Goal: Transaction & Acquisition: Purchase product/service

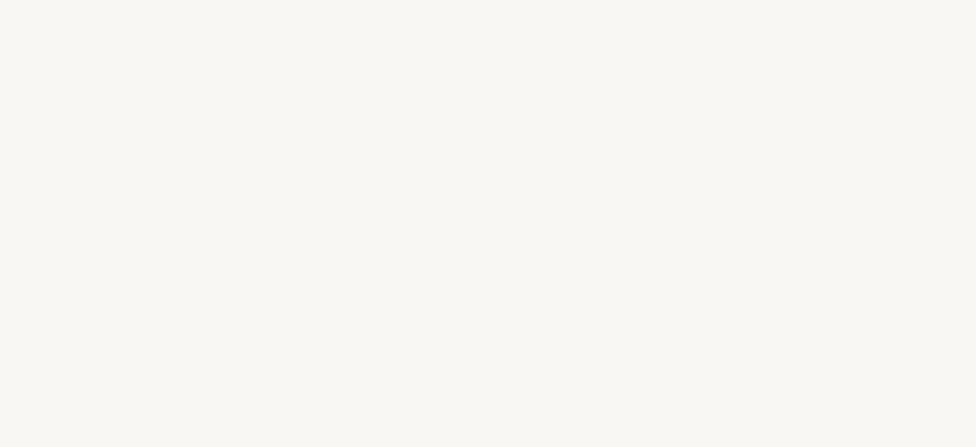
select select "FR"
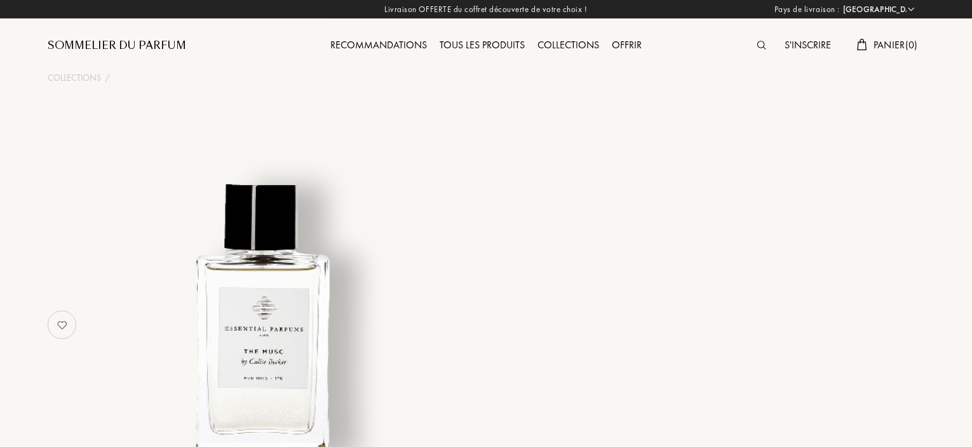
select select "3"
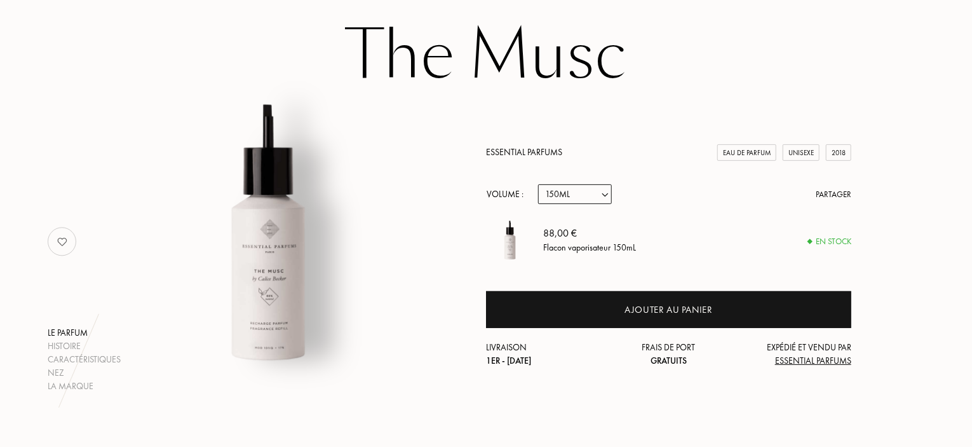
scroll to position [127, 0]
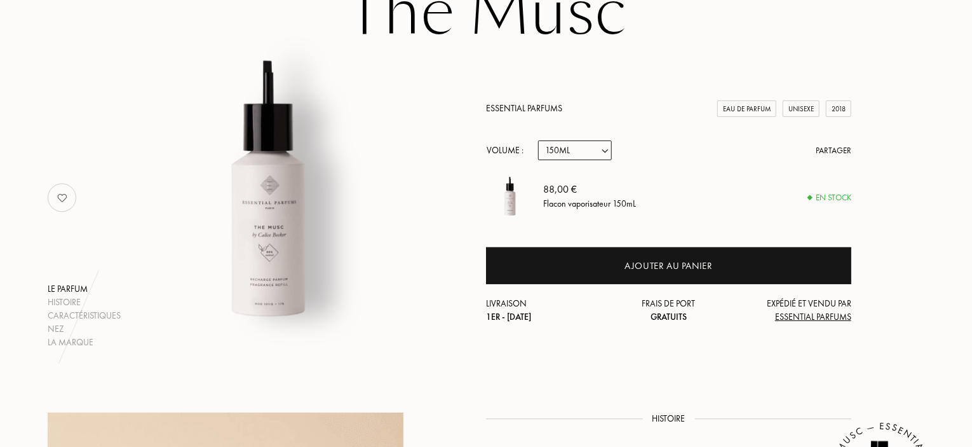
click at [578, 176] on div "88,00 € Flacon vaporisateur 150mL" at bounding box center [697, 197] width 308 height 48
click at [569, 157] on select "Echantillon 10mL 100mL 150mL" at bounding box center [575, 150] width 74 height 20
select select "0"
click at [538, 140] on select "Echantillon 10mL 100mL 150mL" at bounding box center [575, 150] width 74 height 20
select select "0"
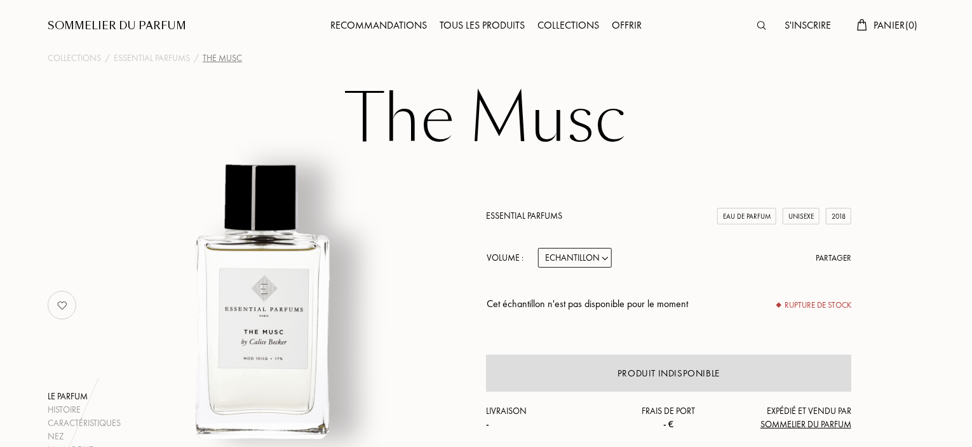
scroll to position [0, 0]
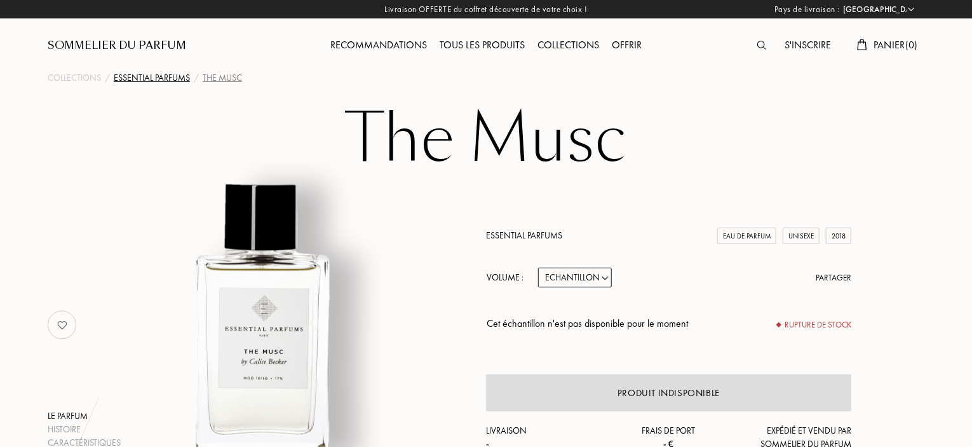
click at [159, 78] on div "Essential Parfums" at bounding box center [152, 77] width 76 height 13
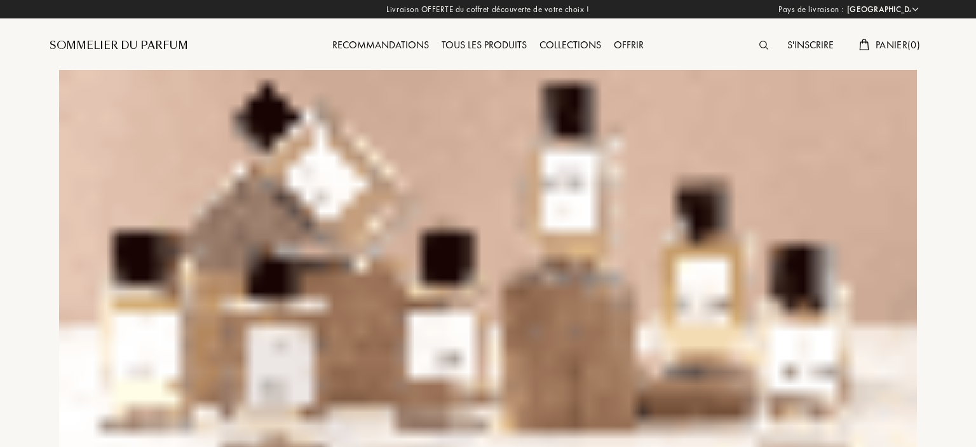
select select "FR"
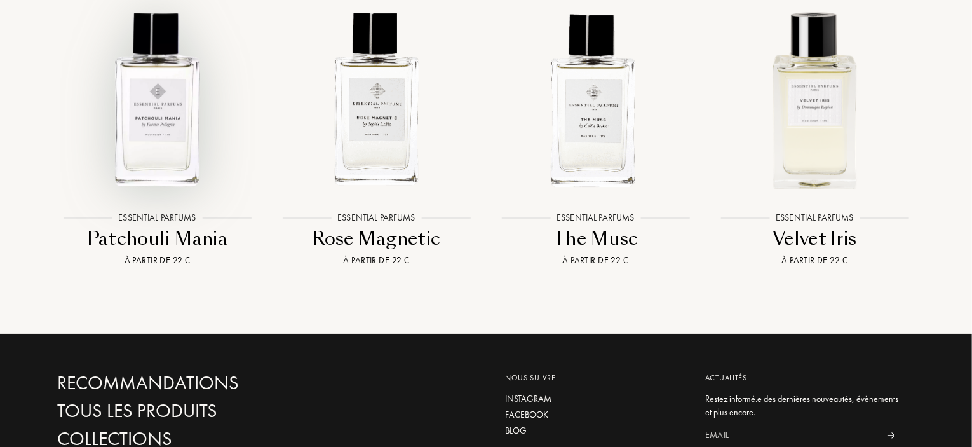
scroll to position [2288, 0]
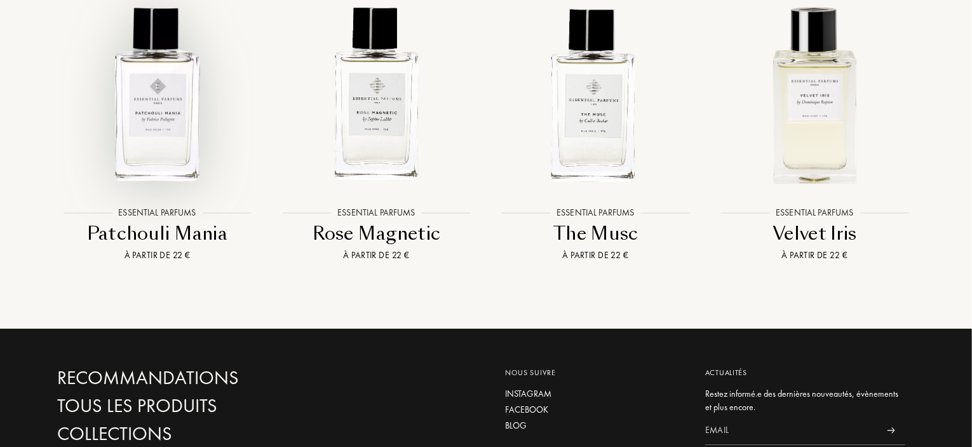
click at [175, 144] on img at bounding box center [157, 94] width 198 height 198
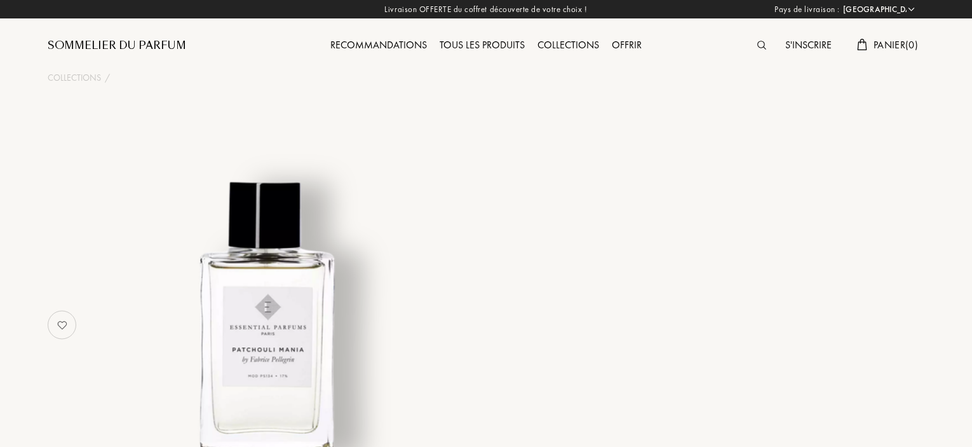
select select "FR"
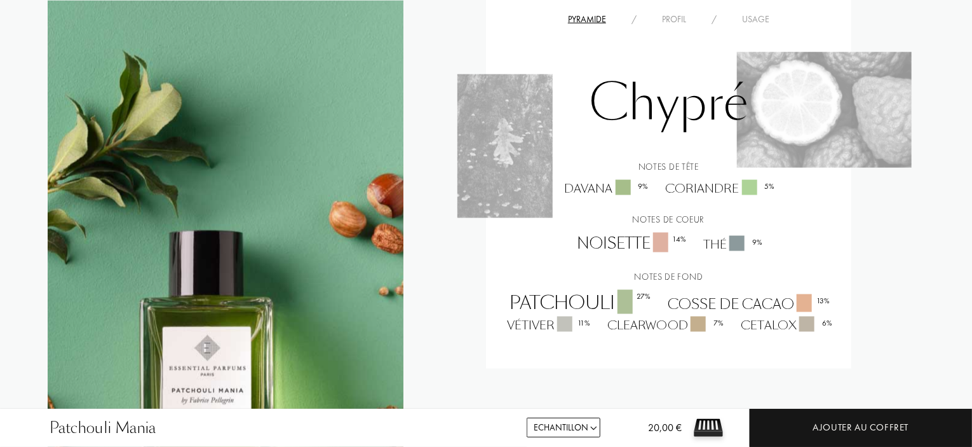
scroll to position [890, 0]
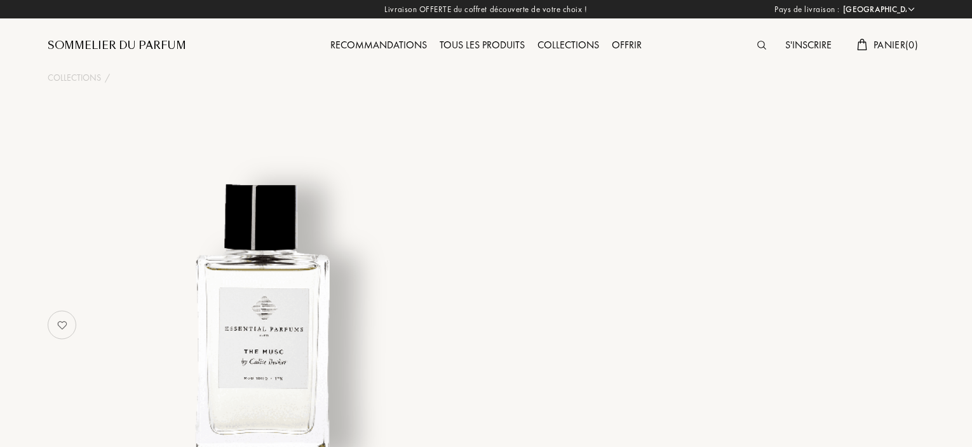
select select "FR"
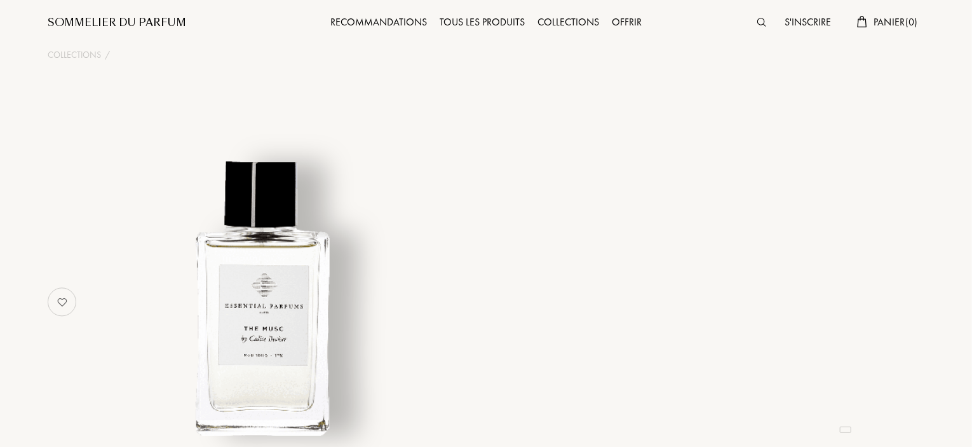
select select "3"
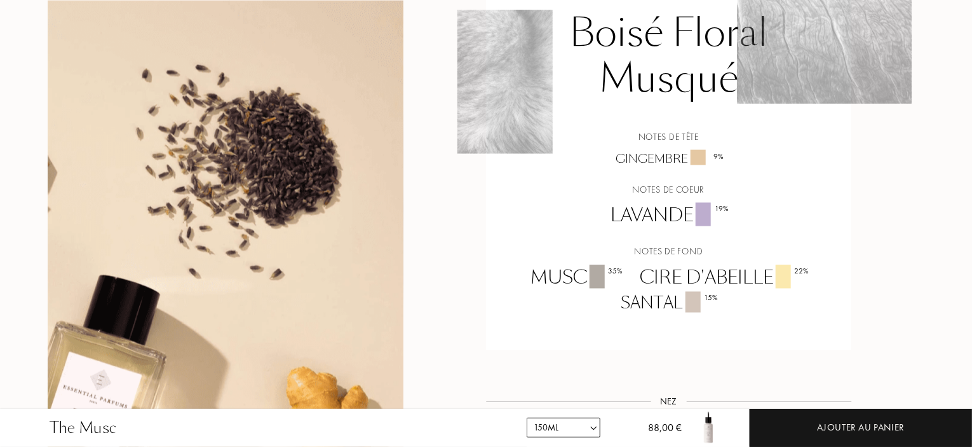
scroll to position [1017, 0]
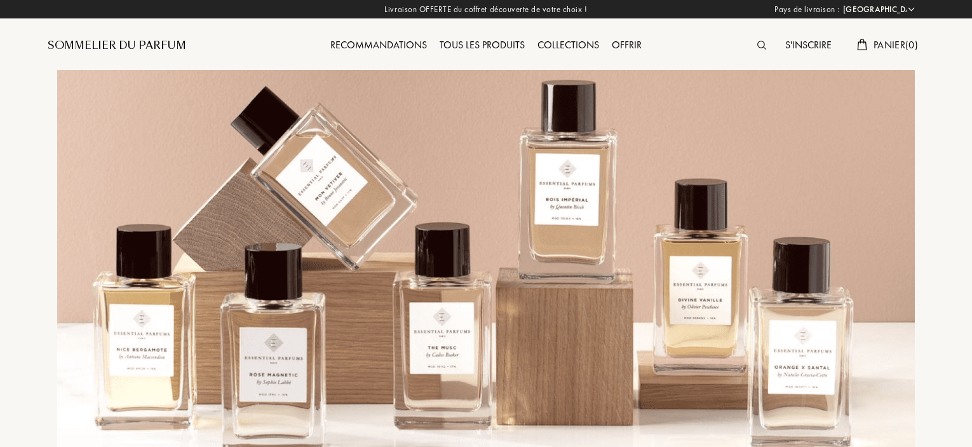
select select "FR"
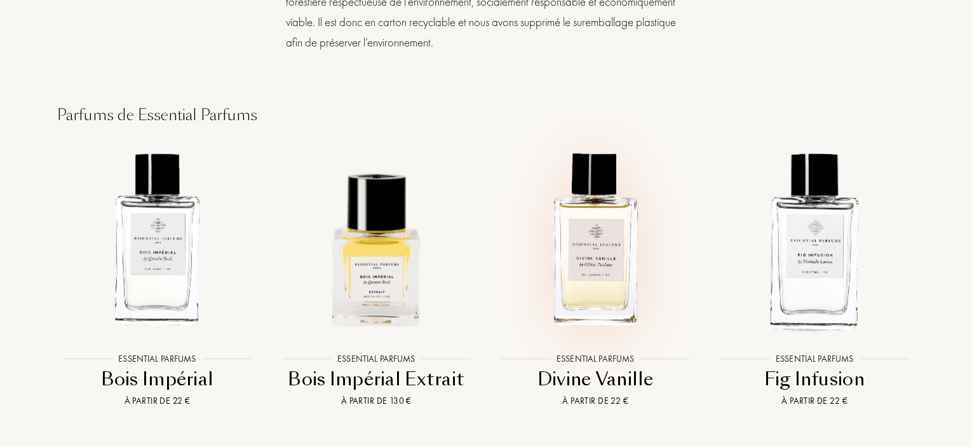
scroll to position [1522, 0]
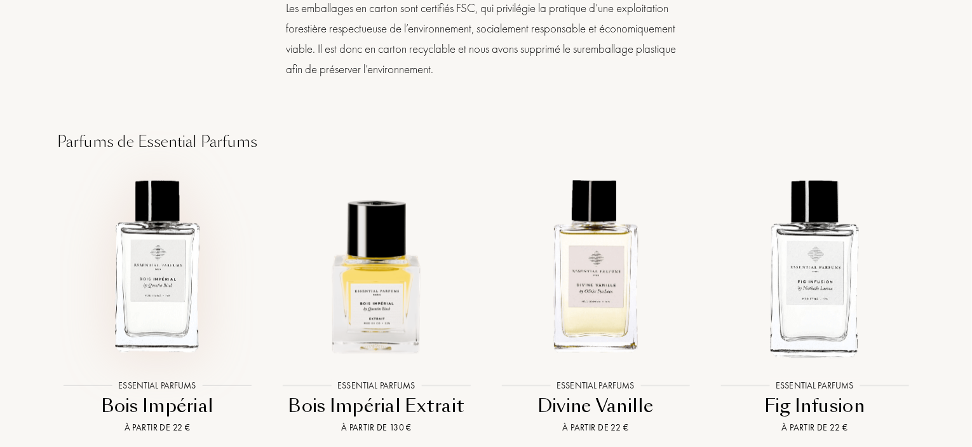
click at [150, 261] on img at bounding box center [157, 266] width 198 height 198
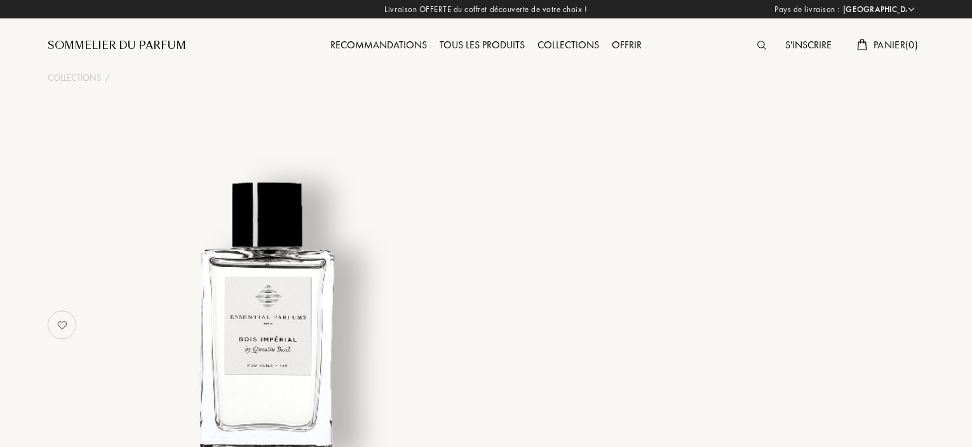
select select "FR"
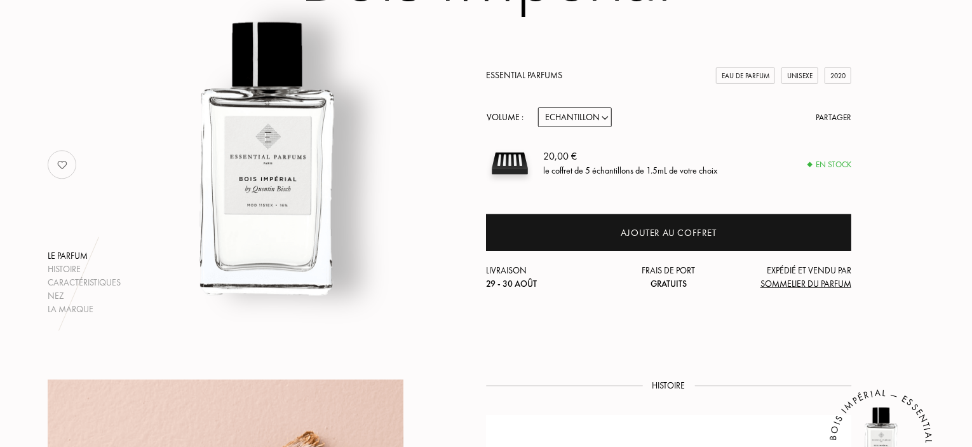
scroll to position [127, 0]
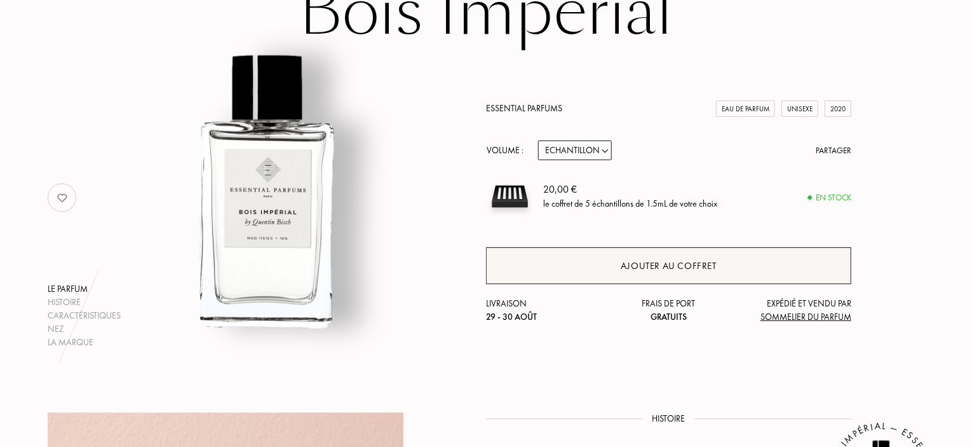
click at [656, 253] on div "Ajouter au coffret" at bounding box center [668, 265] width 365 height 37
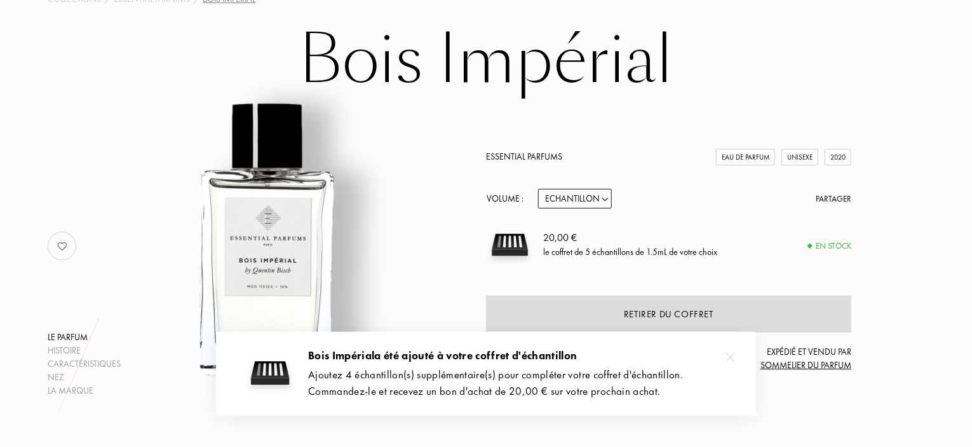
scroll to position [0, 0]
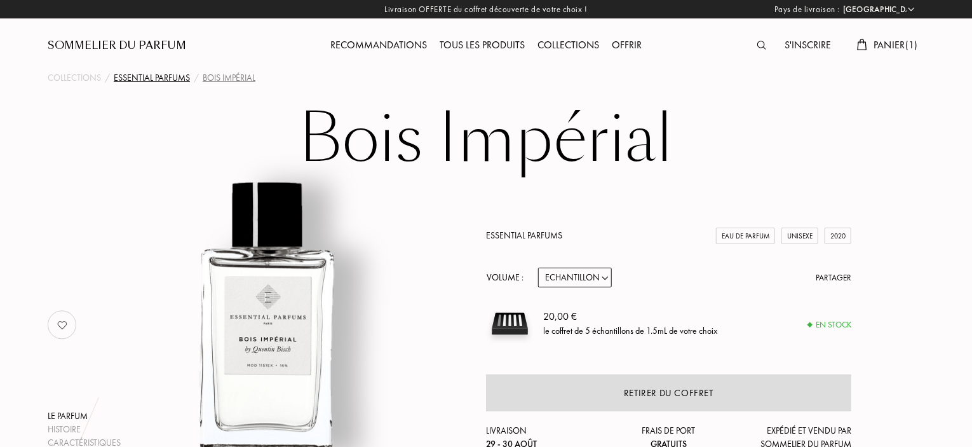
click at [183, 76] on div "Essential Parfums" at bounding box center [152, 77] width 76 height 13
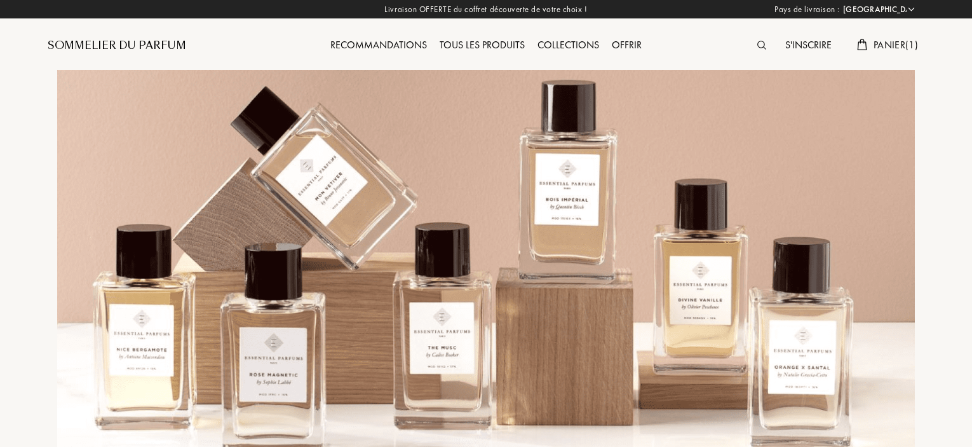
select select "FR"
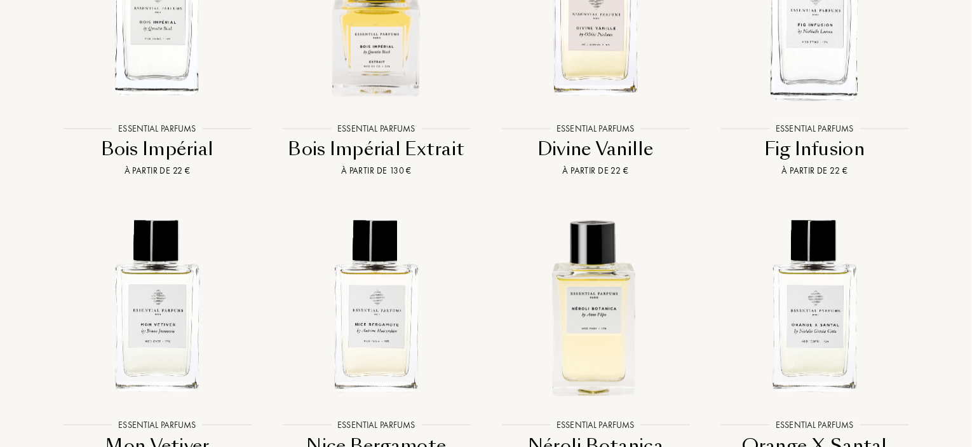
scroll to position [1782, 0]
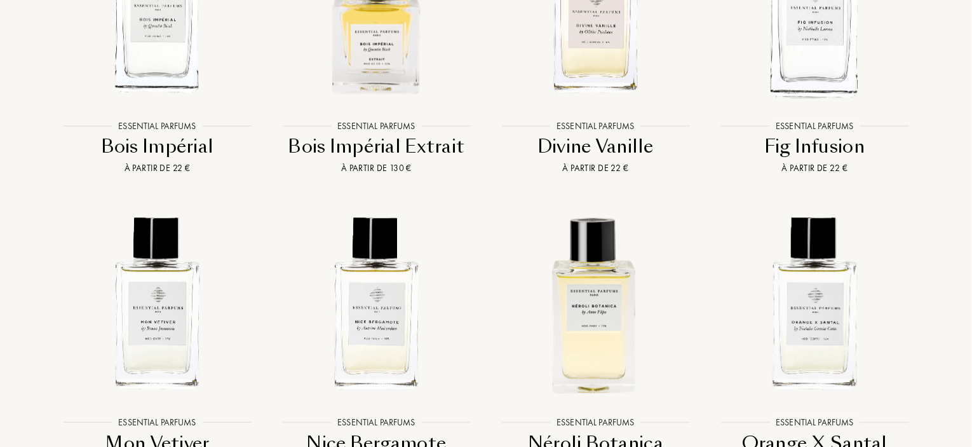
click at [623, 159] on div "Divine Vanille" at bounding box center [595, 146] width 209 height 25
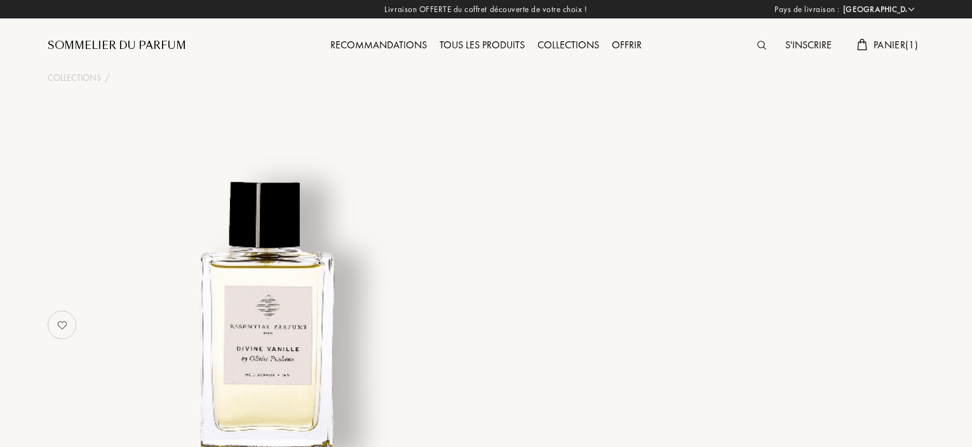
select select "FR"
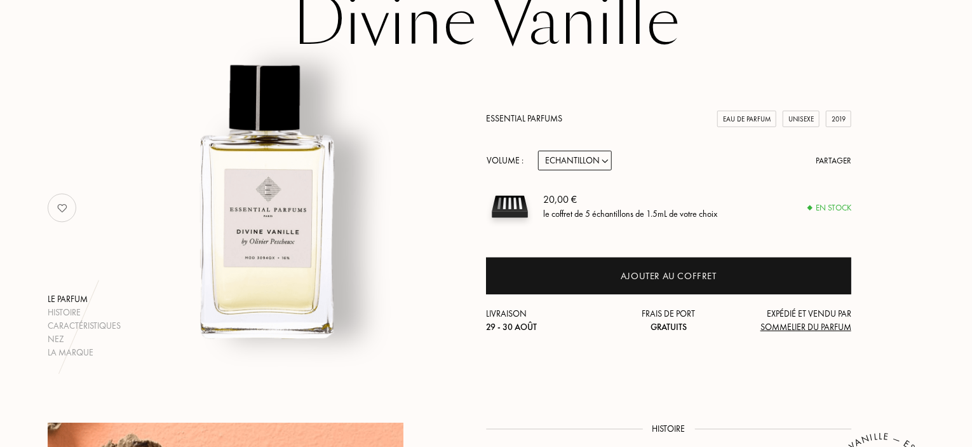
scroll to position [127, 0]
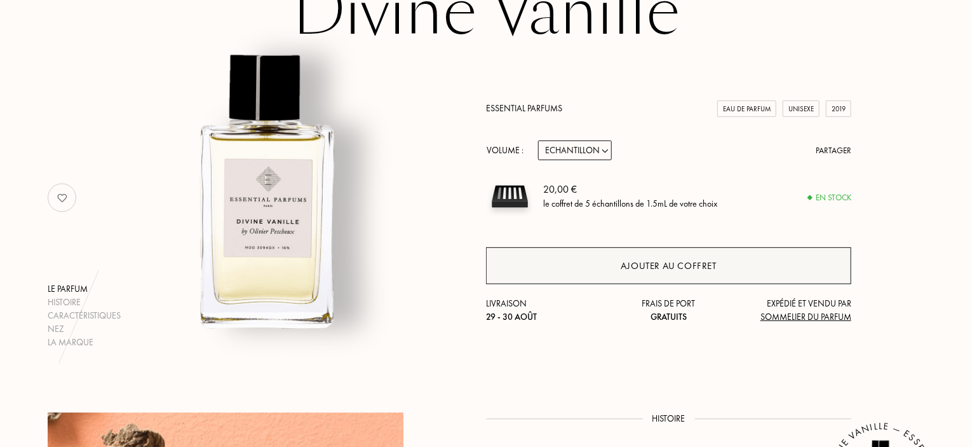
click at [642, 255] on div "Ajouter au coffret" at bounding box center [668, 265] width 365 height 37
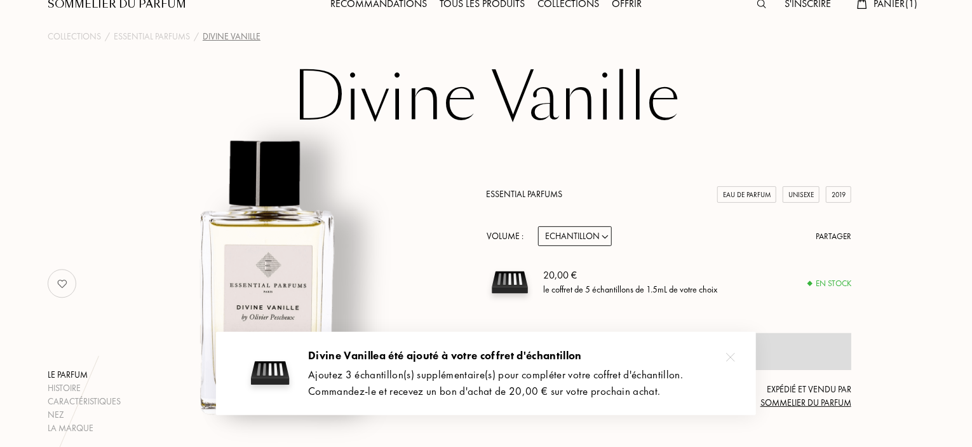
scroll to position [0, 0]
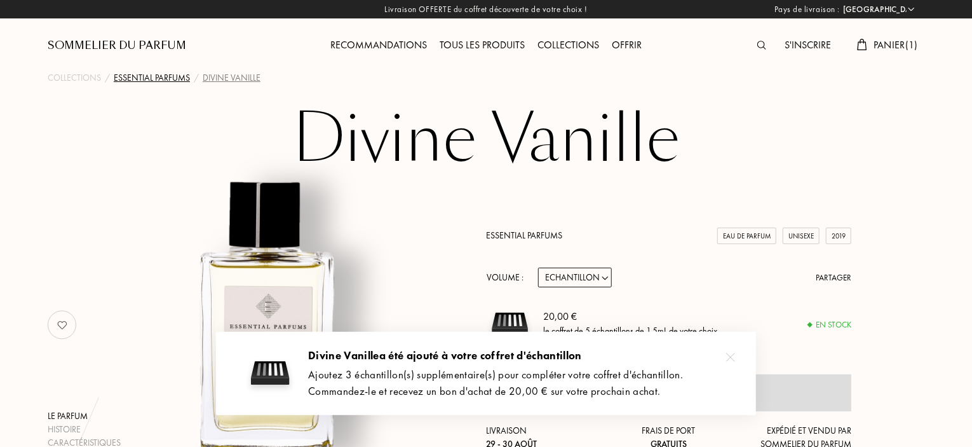
click at [163, 78] on div "Essential Parfums" at bounding box center [152, 77] width 76 height 13
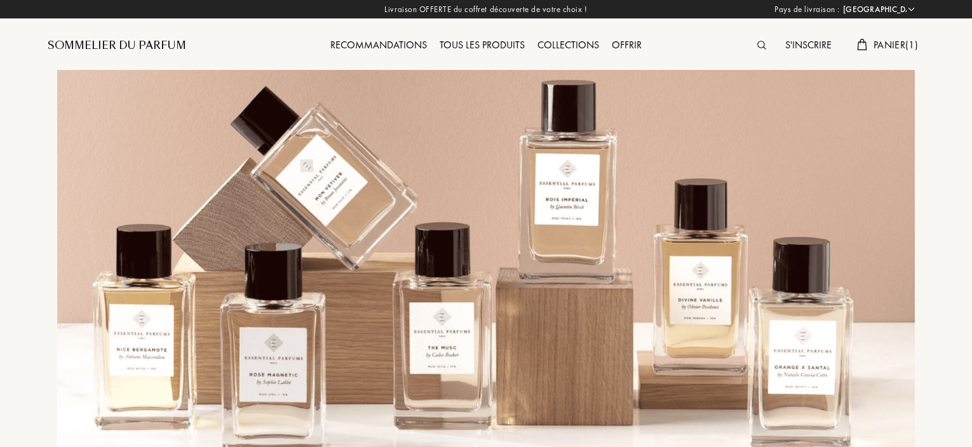
select select "FR"
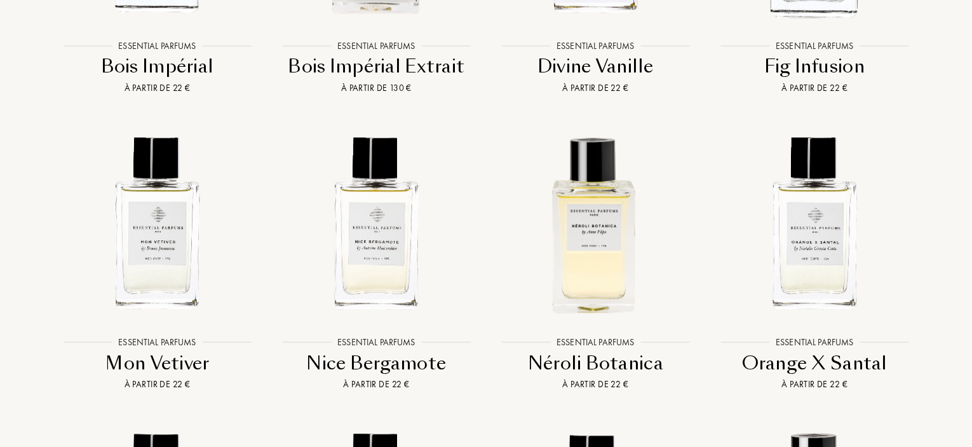
scroll to position [1866, 0]
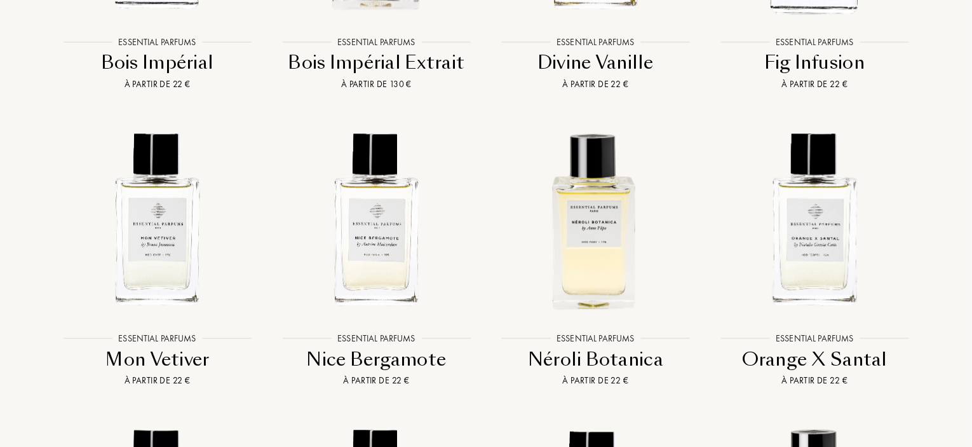
click at [831, 75] on div "Fig Infusion" at bounding box center [814, 62] width 209 height 25
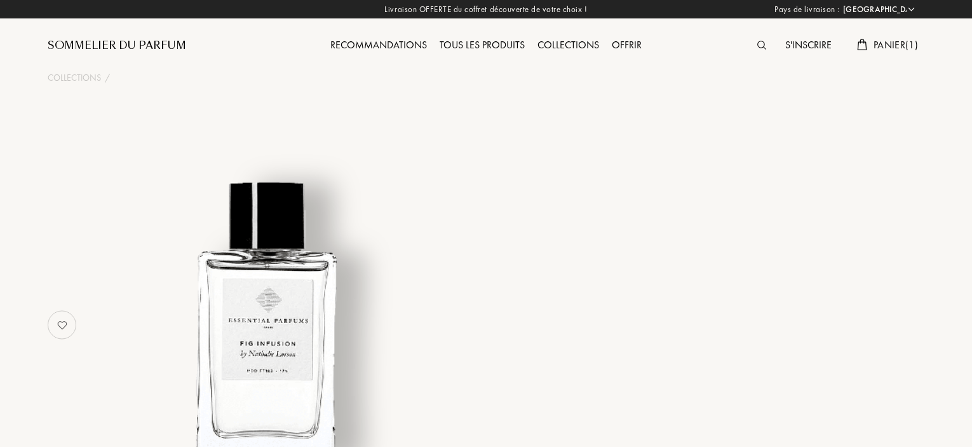
select select "FR"
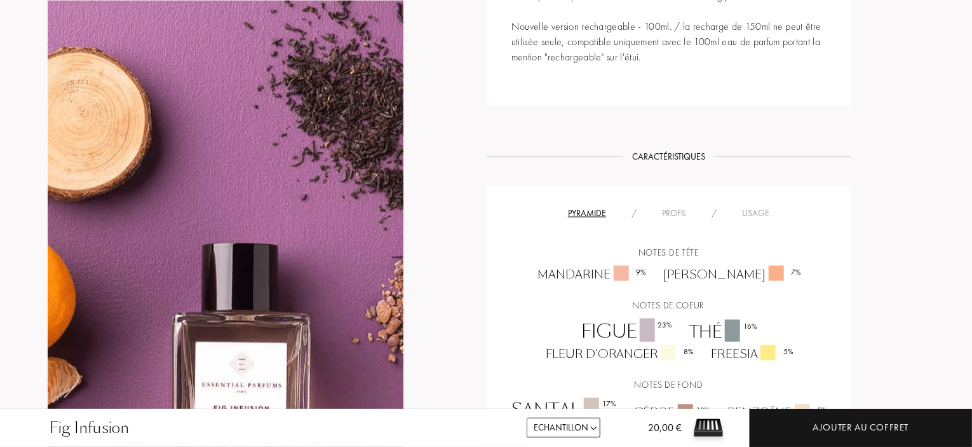
scroll to position [890, 0]
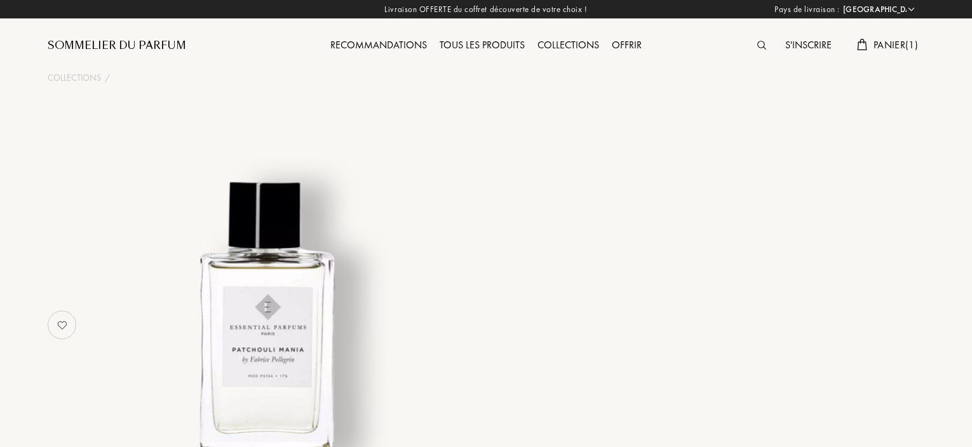
select select "FR"
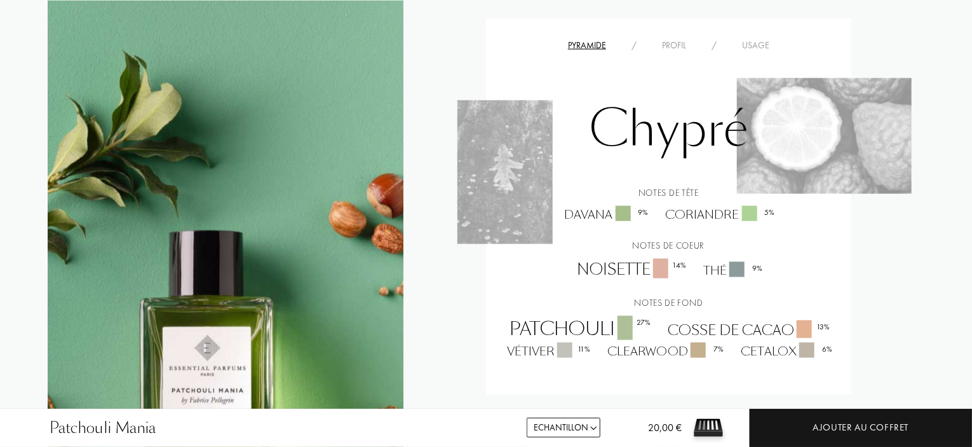
scroll to position [890, 0]
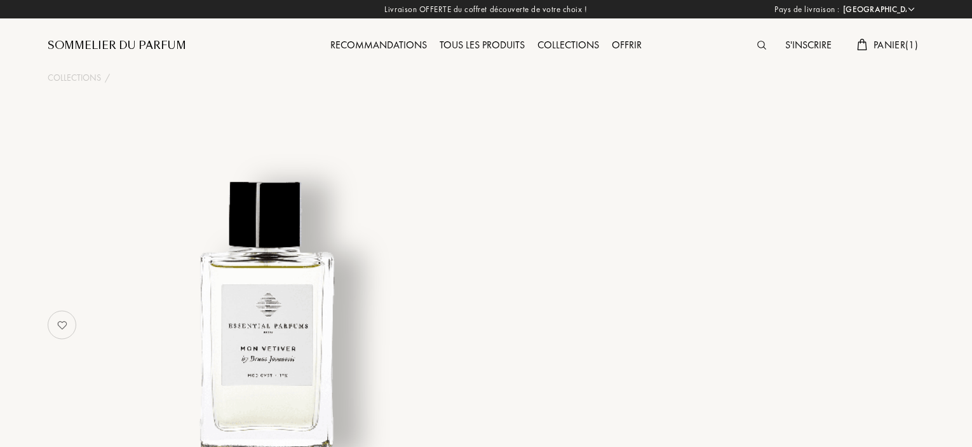
select select "FR"
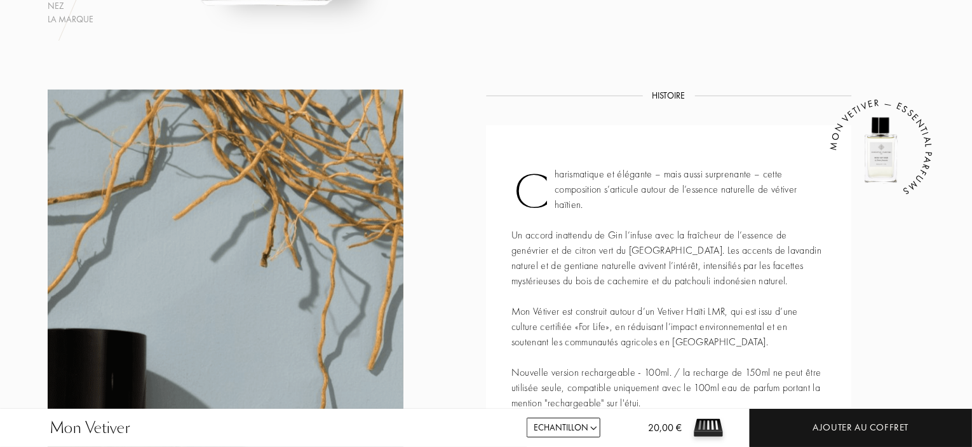
scroll to position [445, 0]
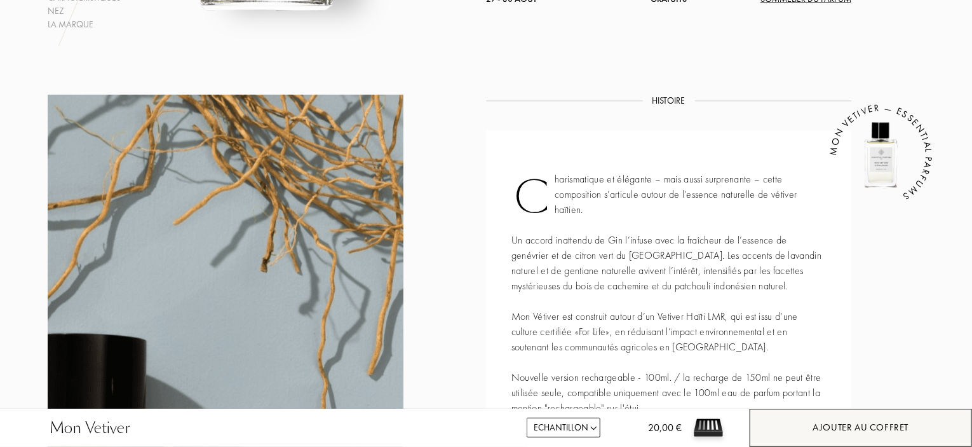
click at [834, 416] on div "Ajouter au coffret" at bounding box center [861, 428] width 222 height 38
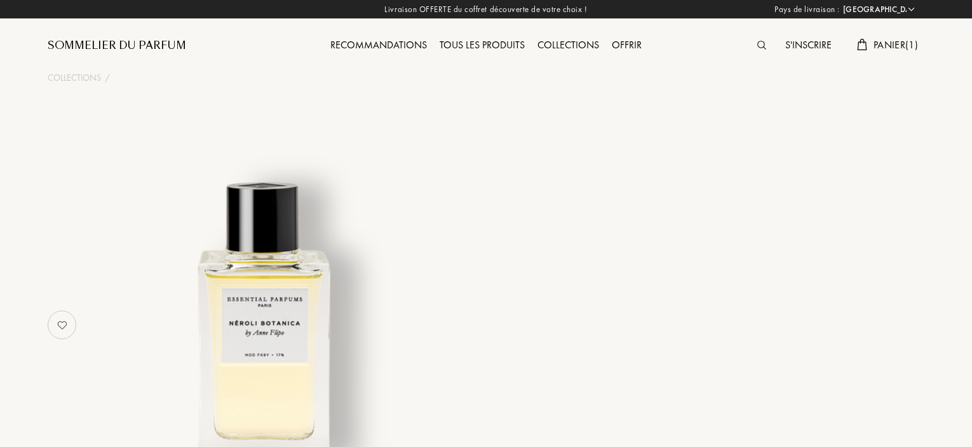
select select "FR"
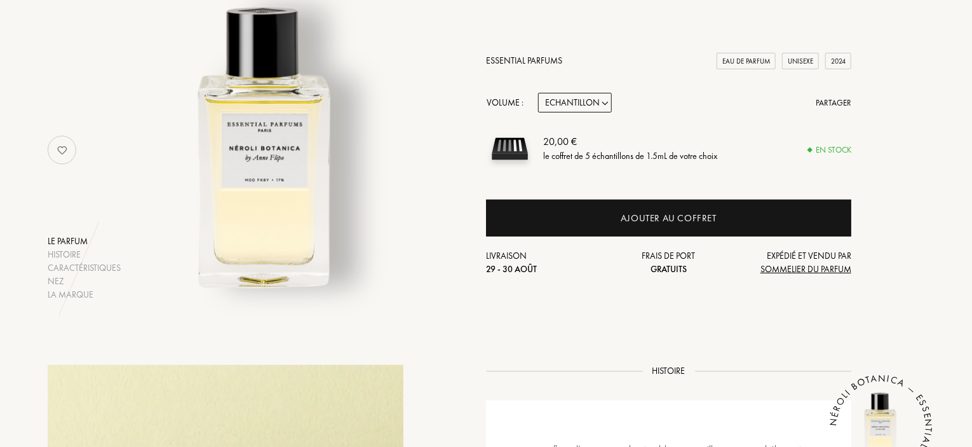
scroll to position [127, 0]
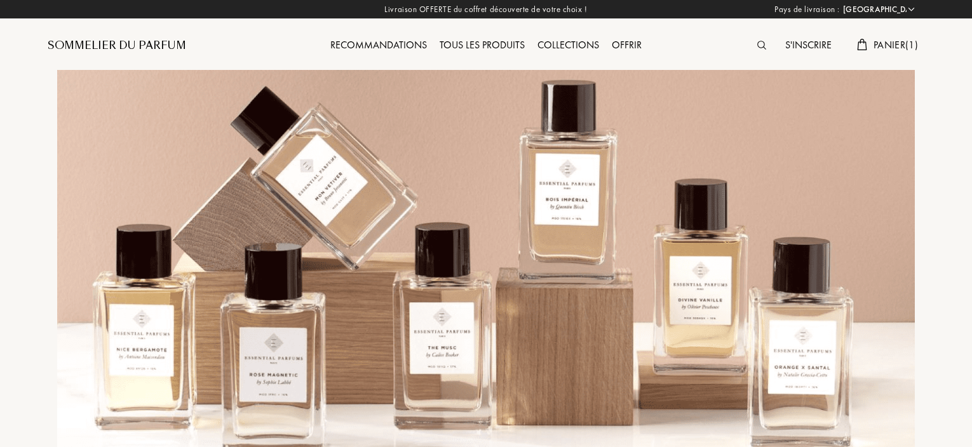
select select "FR"
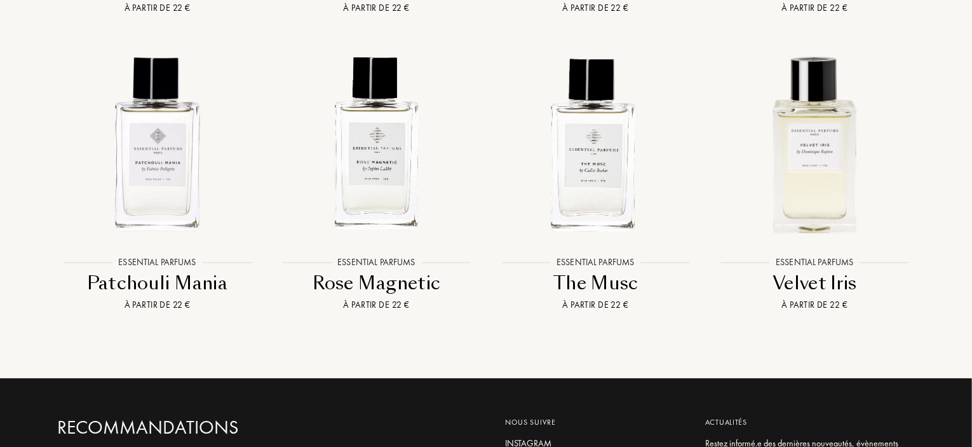
click at [595, 295] on div "The Musc" at bounding box center [595, 283] width 209 height 25
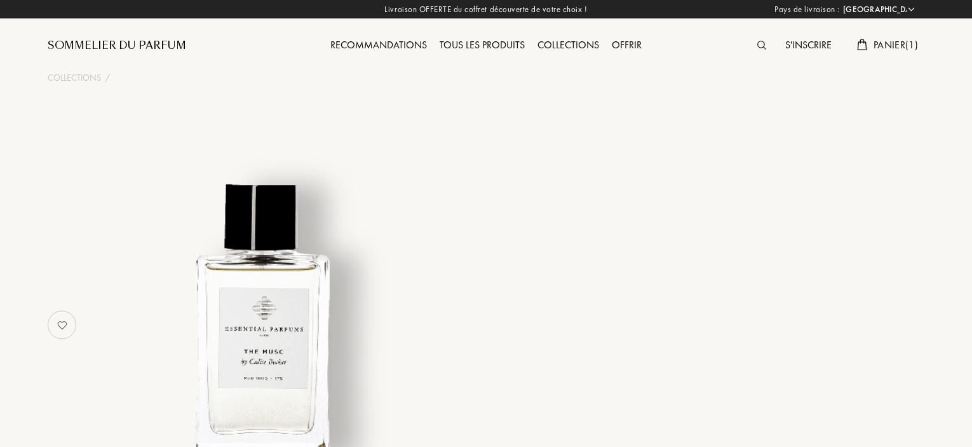
select select "FR"
select select "3"
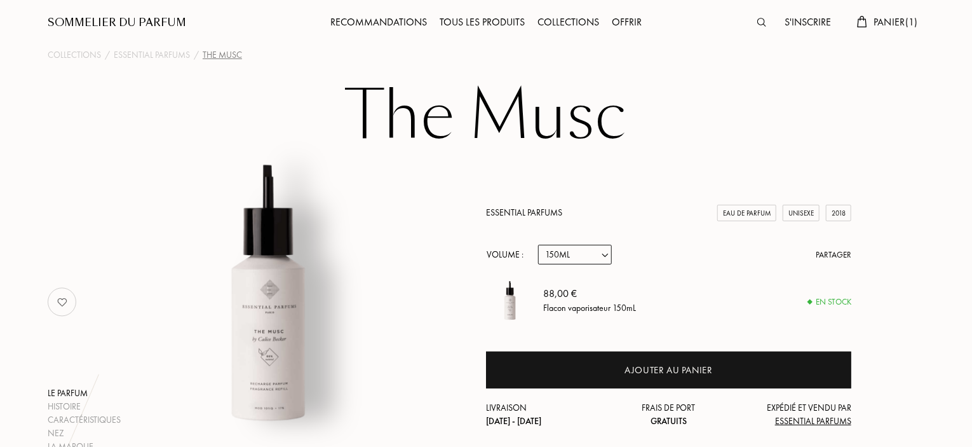
scroll to position [64, 0]
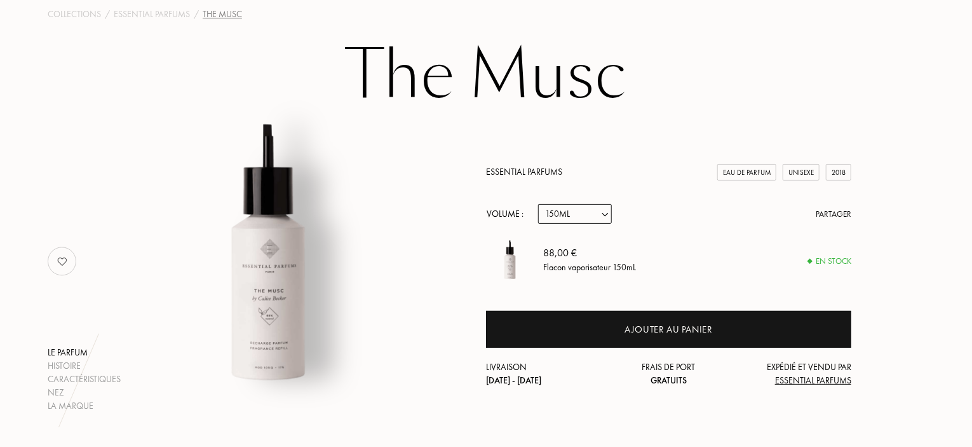
click at [584, 219] on select "Echantillon 10mL 100mL 150mL" at bounding box center [575, 214] width 74 height 20
select select "0"
click at [538, 204] on select "Echantillon 10mL 100mL 150mL" at bounding box center [575, 214] width 74 height 20
select select "0"
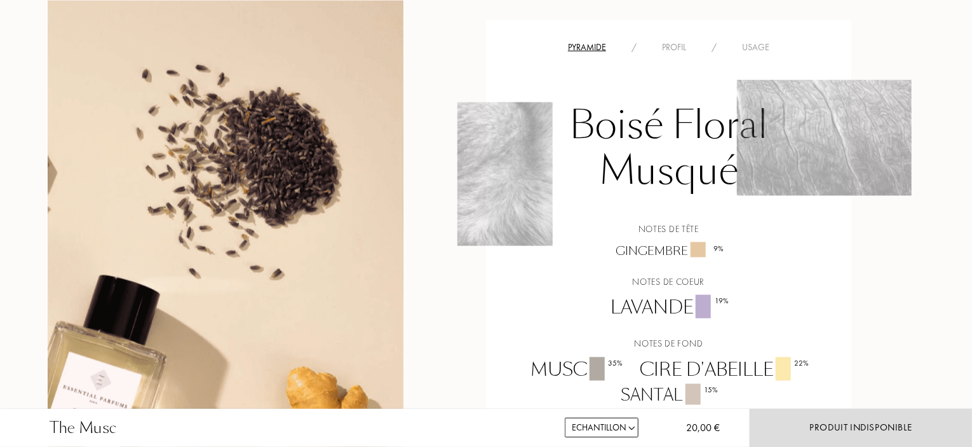
scroll to position [1017, 0]
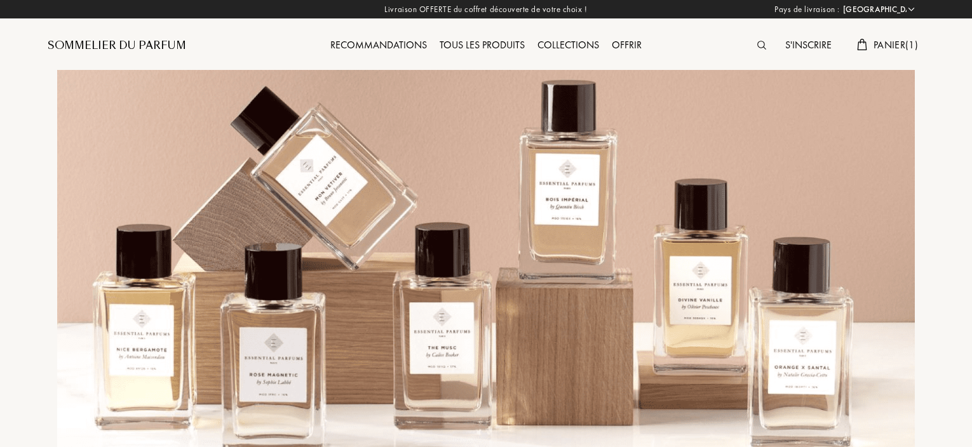
select select "FR"
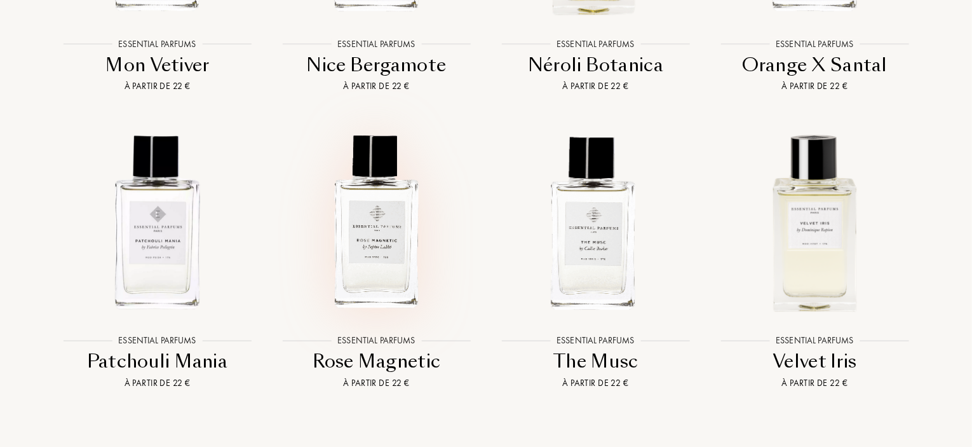
scroll to position [2110, 0]
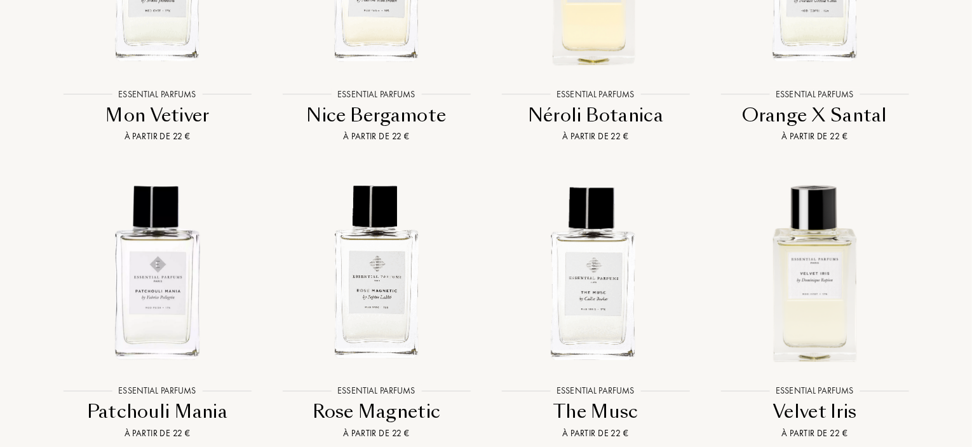
click at [597, 128] on div "Néroli Botanica" at bounding box center [595, 115] width 209 height 25
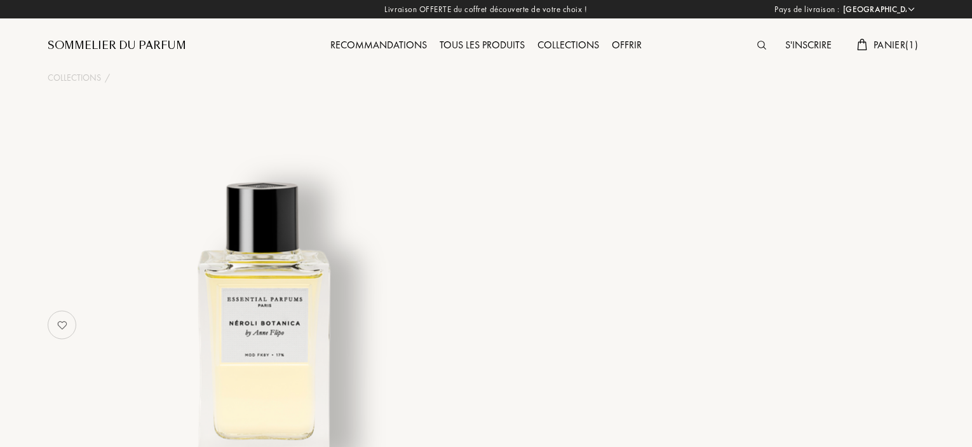
select select "FR"
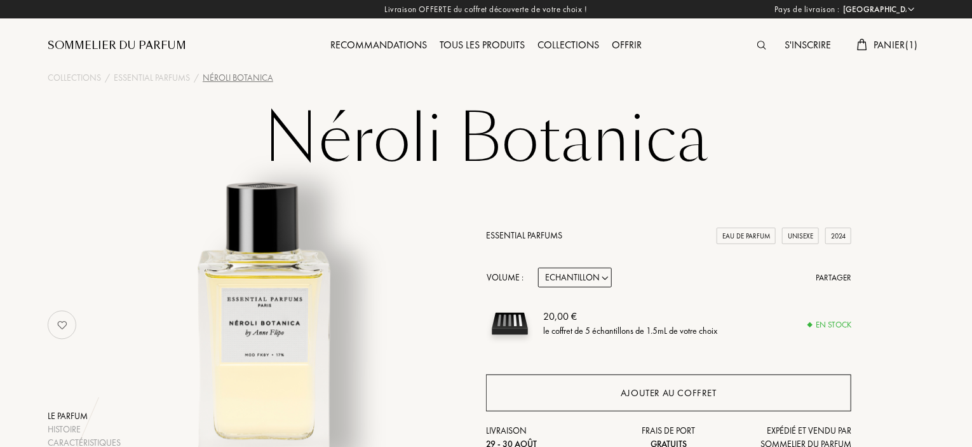
click at [649, 381] on div "Ajouter au coffret" at bounding box center [668, 392] width 365 height 37
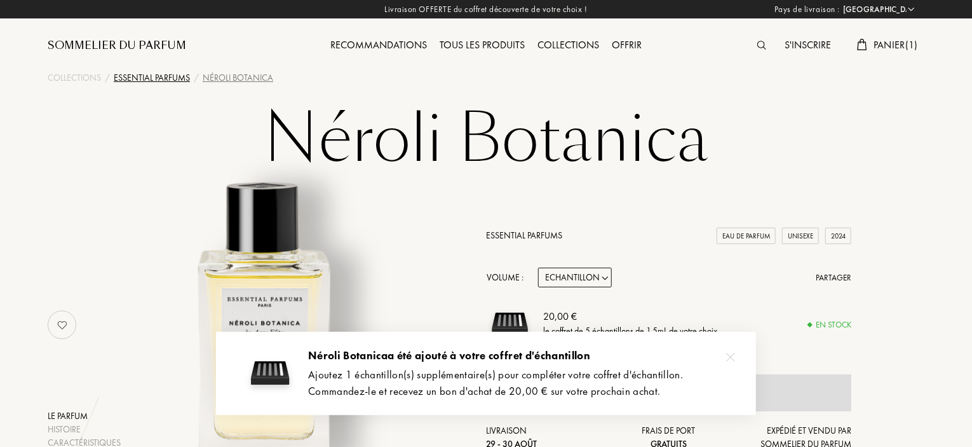
click at [171, 73] on div "Essential Parfums" at bounding box center [152, 77] width 76 height 13
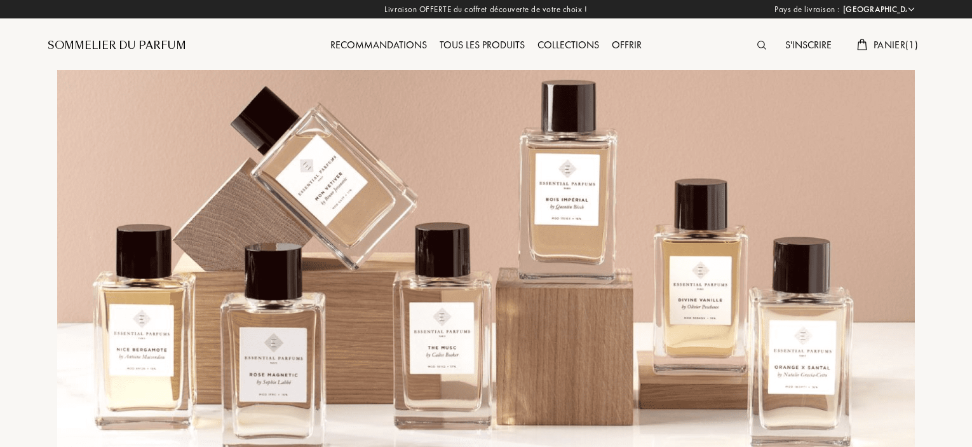
select select "FR"
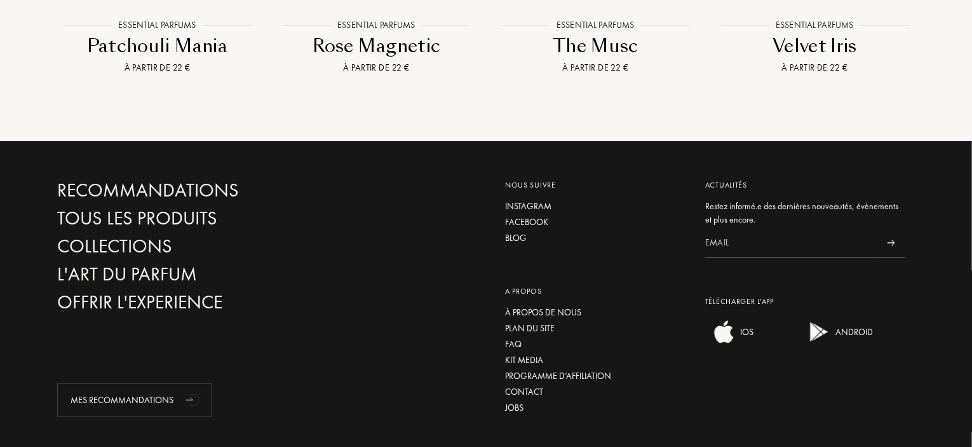
scroll to position [2478, 0]
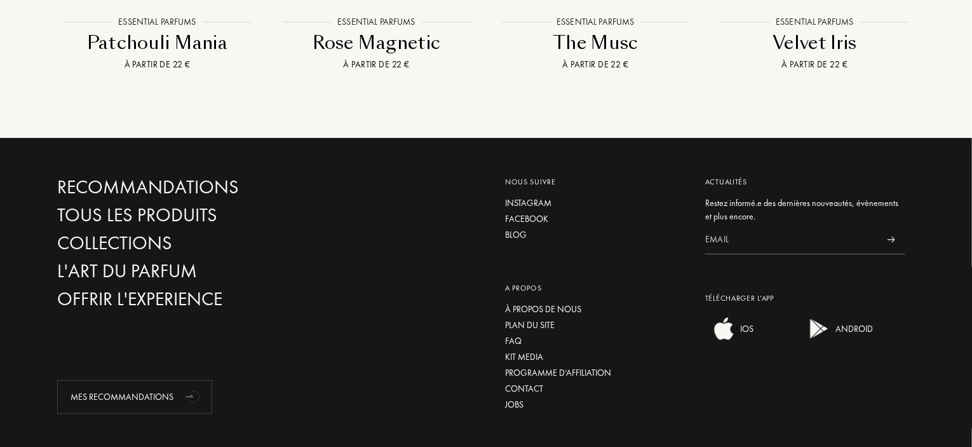
click at [194, 55] on div "Patchouli Mania" at bounding box center [157, 43] width 209 height 25
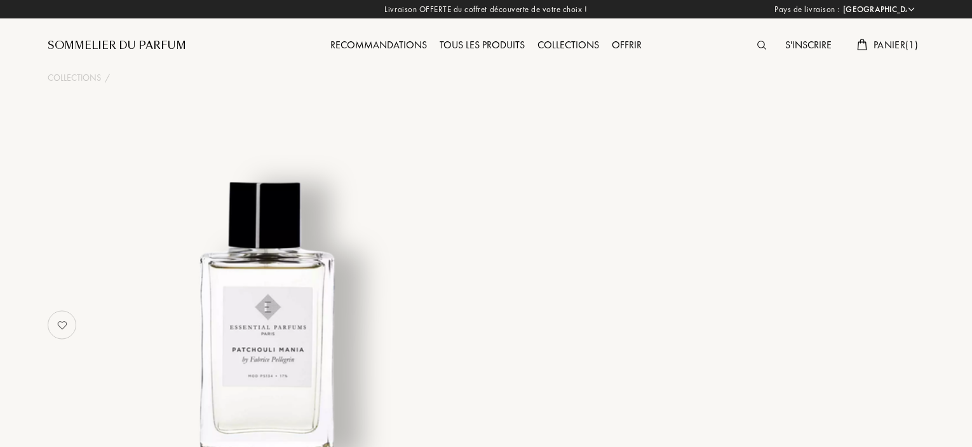
select select "FR"
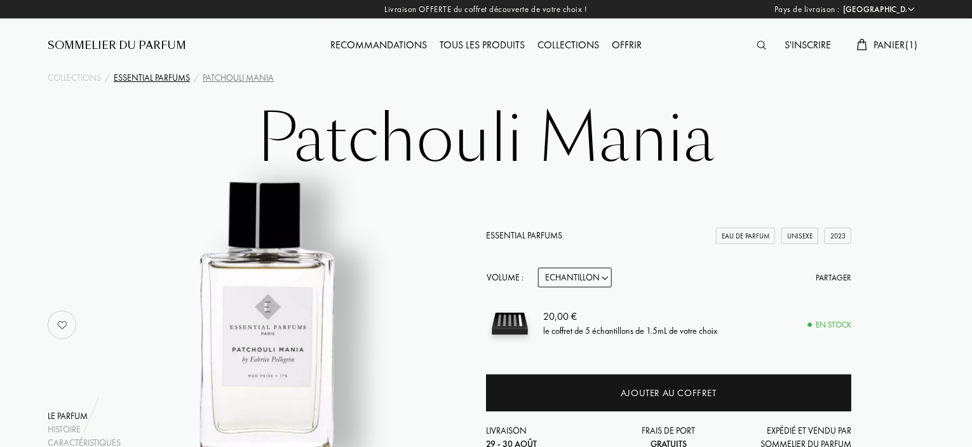
click at [184, 79] on div "Essential Parfums" at bounding box center [152, 77] width 76 height 13
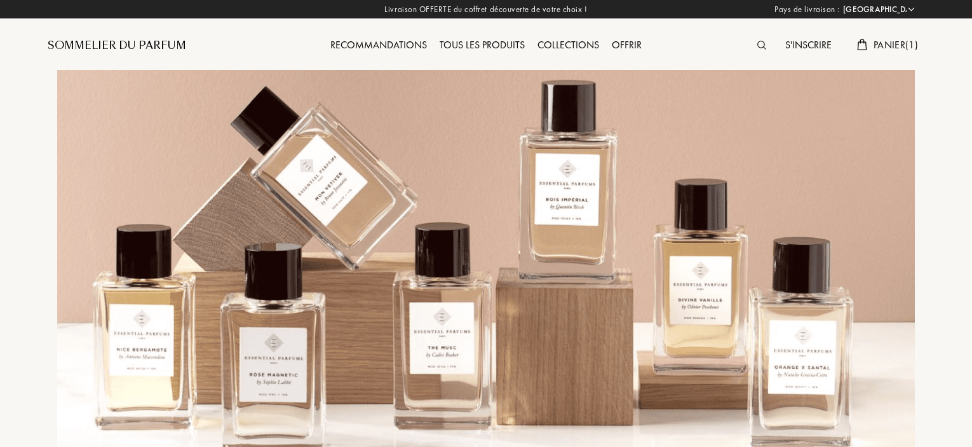
select select "FR"
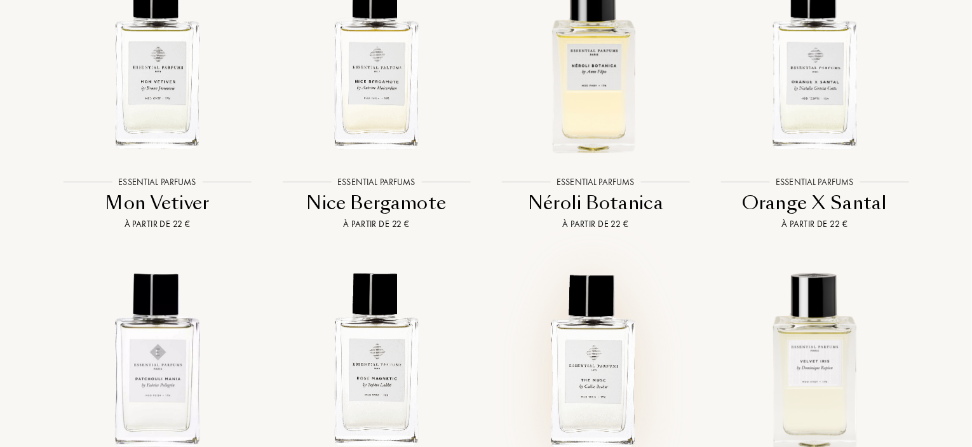
scroll to position [1970, 0]
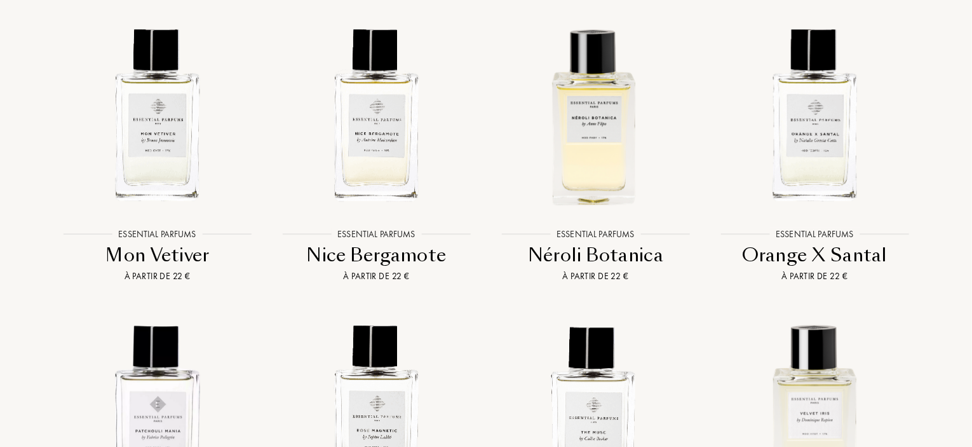
click at [590, 268] on div "Néroli Botanica" at bounding box center [595, 255] width 209 height 25
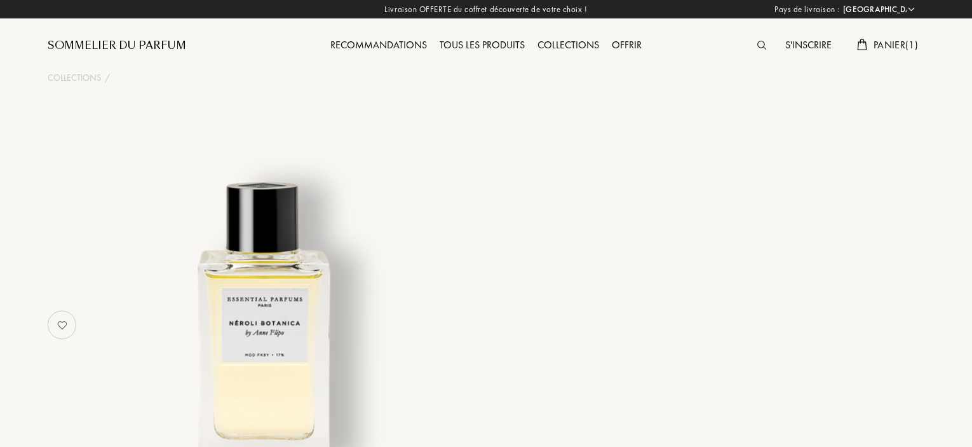
select select "FR"
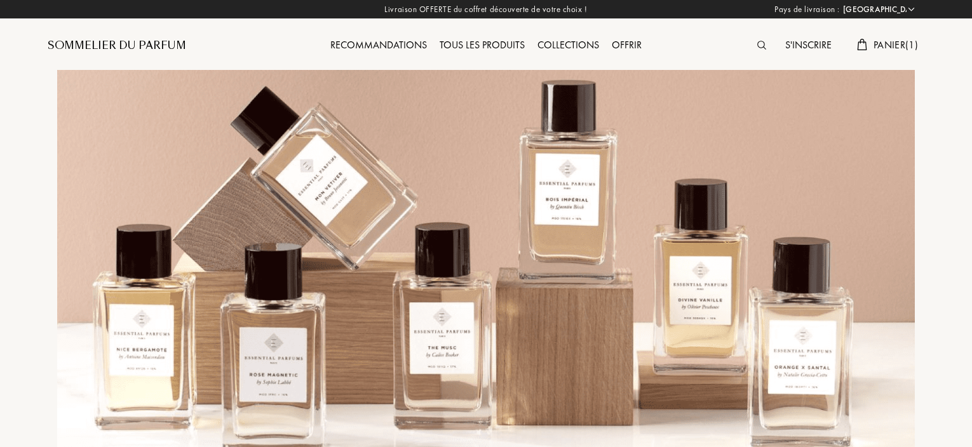
select select "FR"
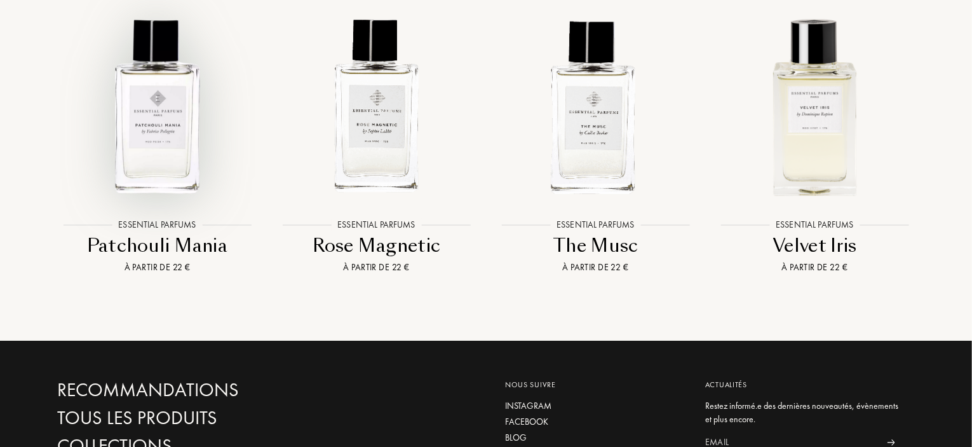
scroll to position [2288, 0]
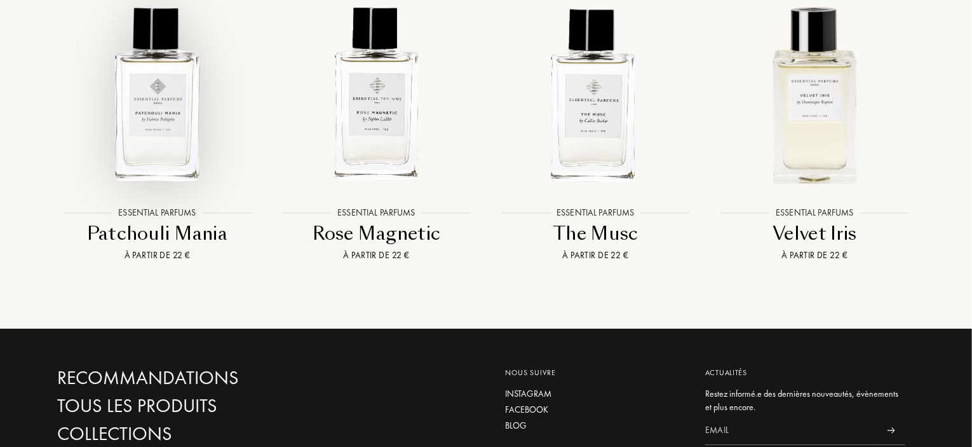
click at [145, 193] on img at bounding box center [157, 94] width 198 height 198
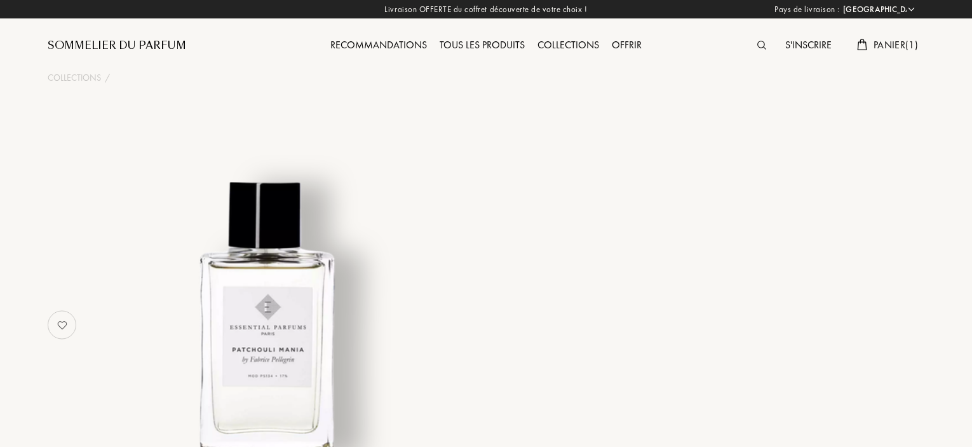
select select "FR"
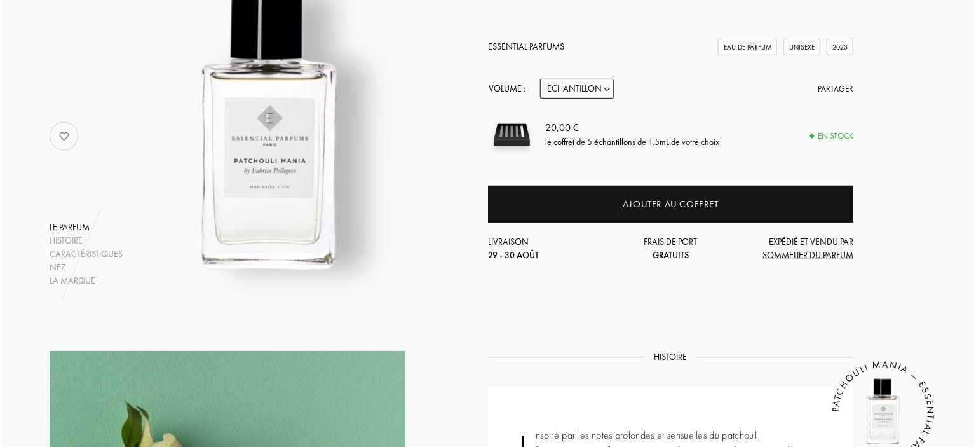
scroll to position [191, 0]
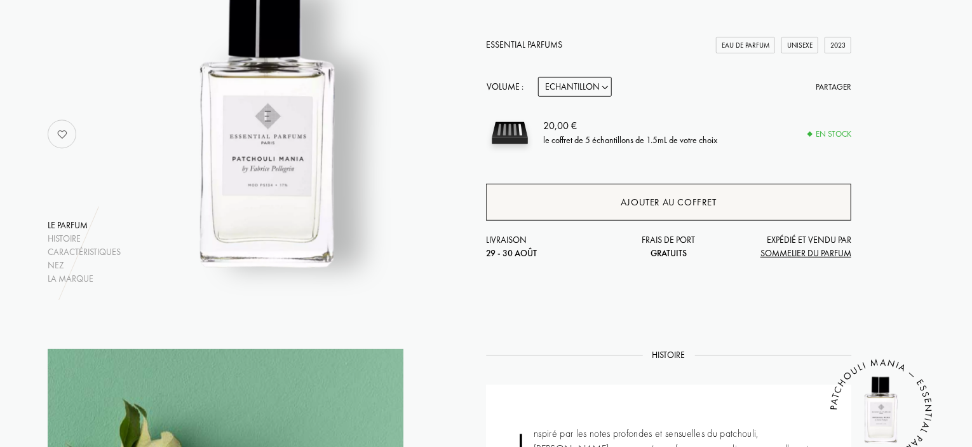
click at [571, 208] on div "Ajouter au coffret" at bounding box center [668, 202] width 365 height 37
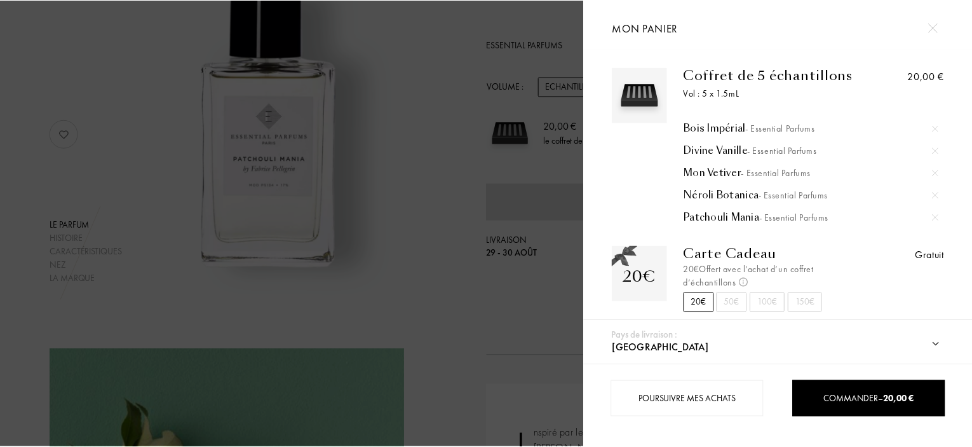
scroll to position [9, 0]
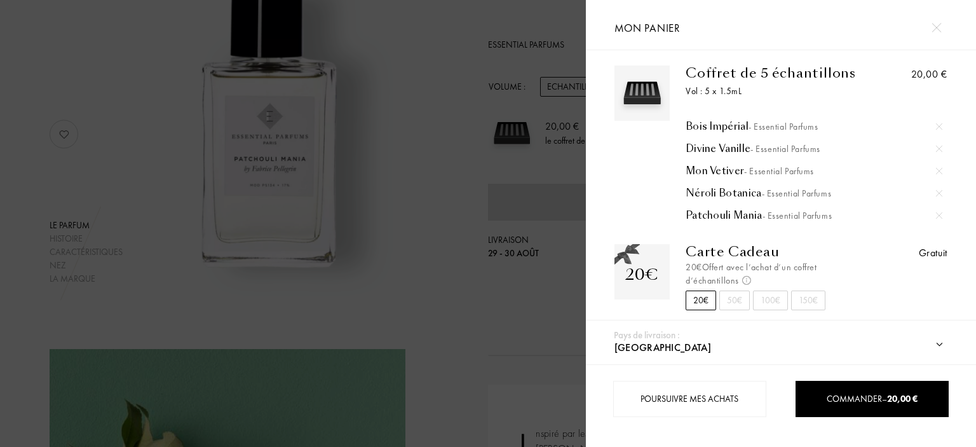
click at [387, 176] on div at bounding box center [293, 223] width 586 height 447
